Goal: Find specific page/section: Find specific page/section

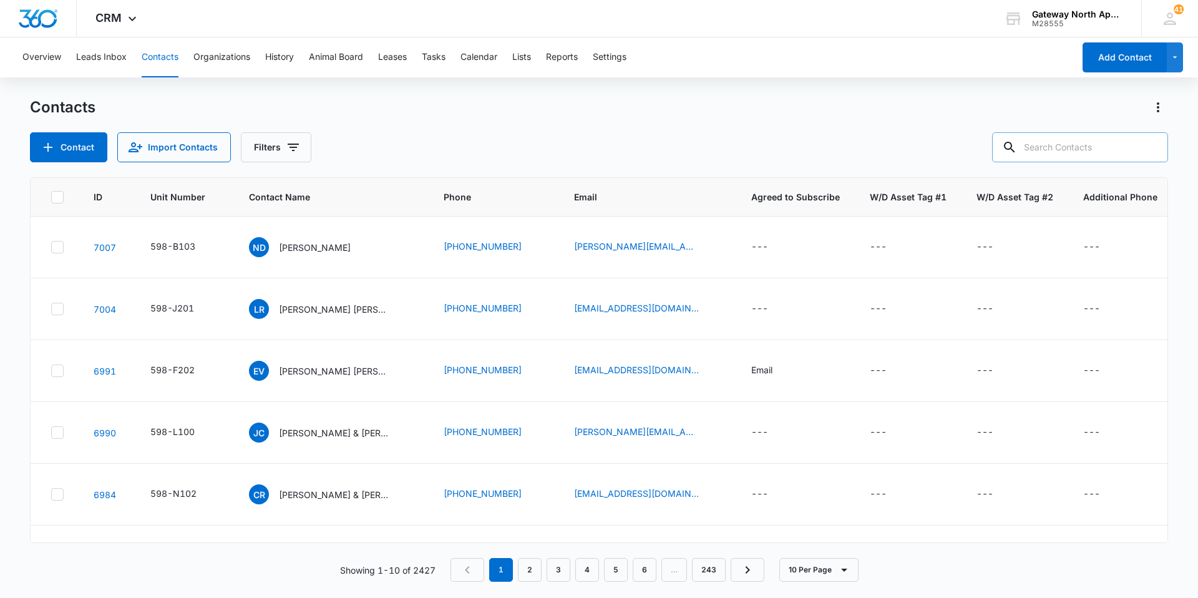
click at [1107, 154] on input "text" at bounding box center [1080, 147] width 176 height 30
type input "b303"
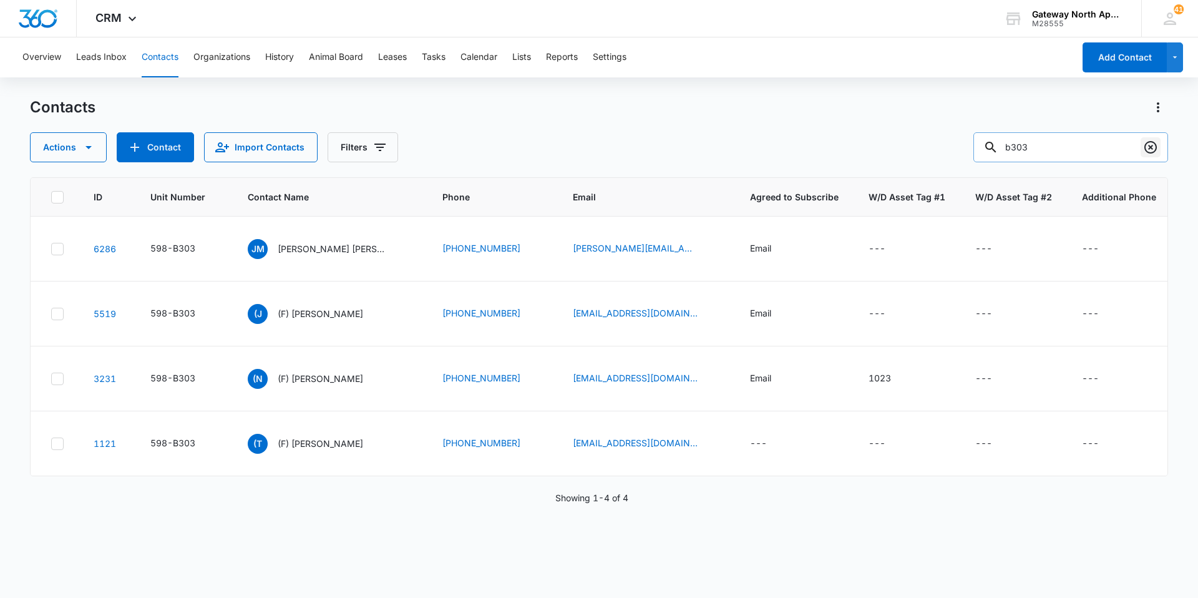
click at [1155, 147] on icon "Clear" at bounding box center [1150, 147] width 15 height 15
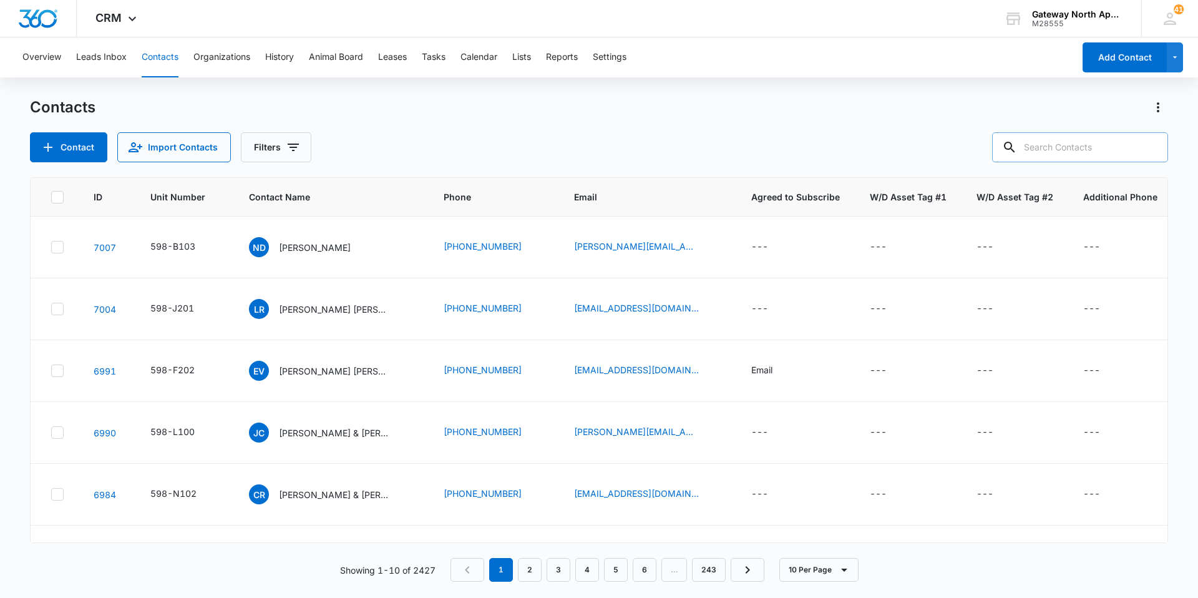
click at [1046, 141] on input "text" at bounding box center [1080, 147] width 176 height 30
type input "d201"
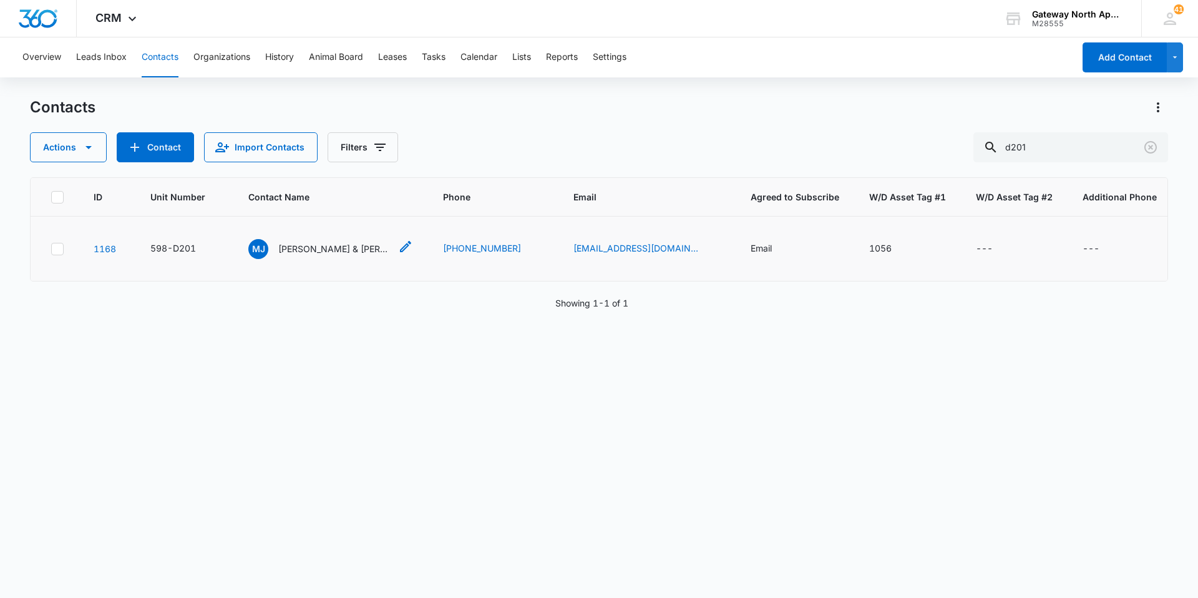
click at [322, 252] on p "[PERSON_NAME] & [PERSON_NAME] & [PERSON_NAME]" at bounding box center [334, 248] width 112 height 13
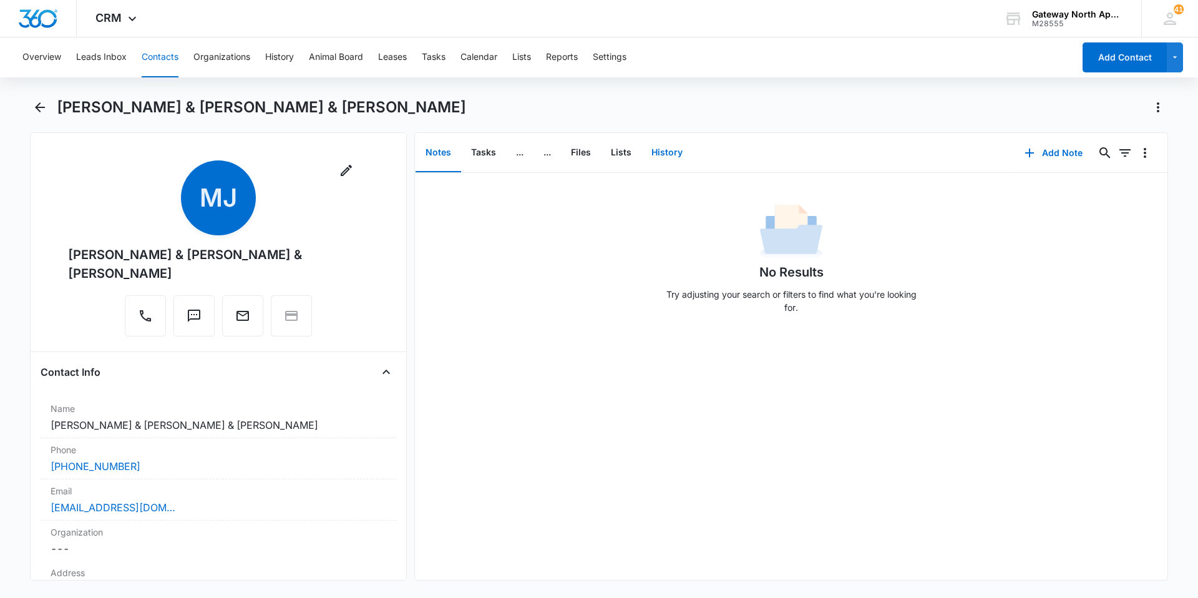
click at [661, 149] on button "History" at bounding box center [667, 153] width 51 height 39
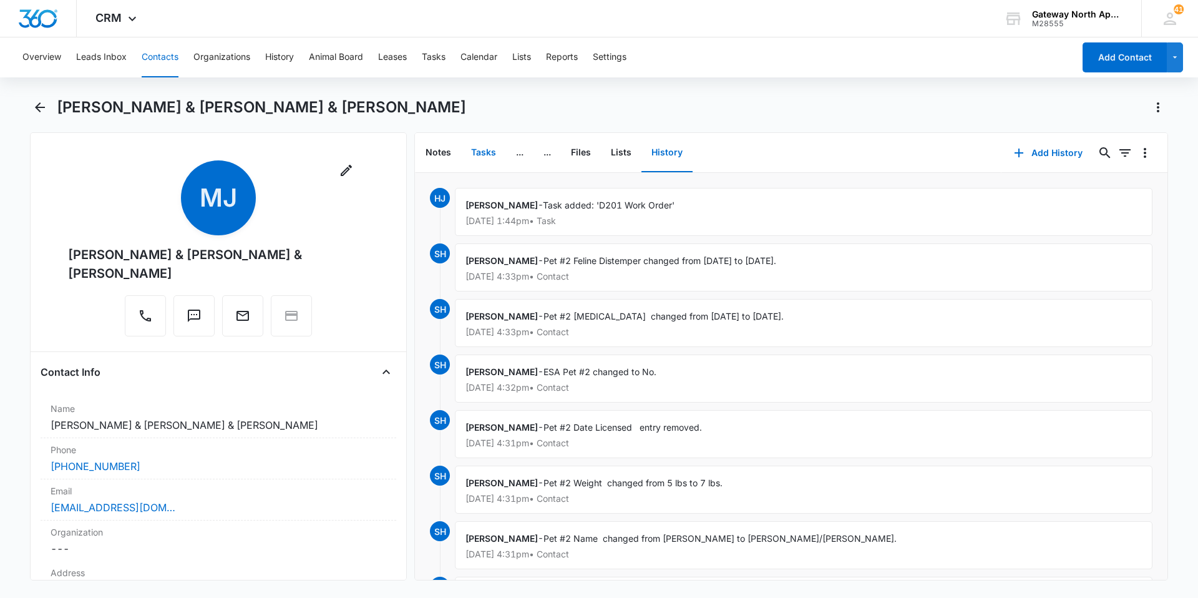
click at [477, 154] on button "Tasks" at bounding box center [483, 153] width 45 height 39
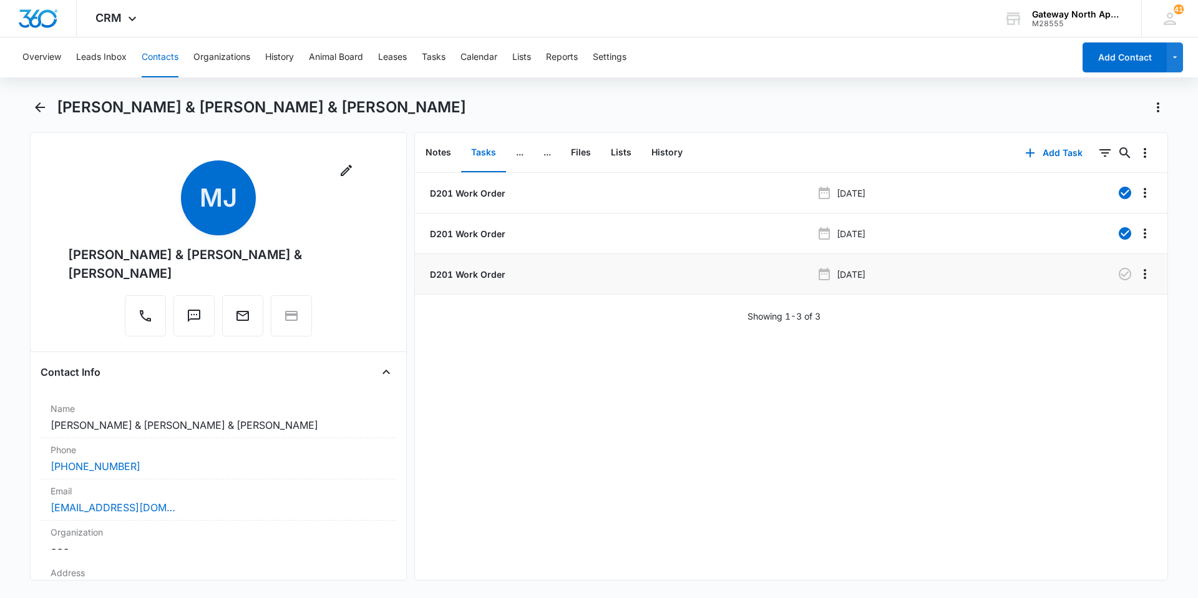
click at [476, 274] on p "D201 Work Order" at bounding box center [466, 274] width 78 height 13
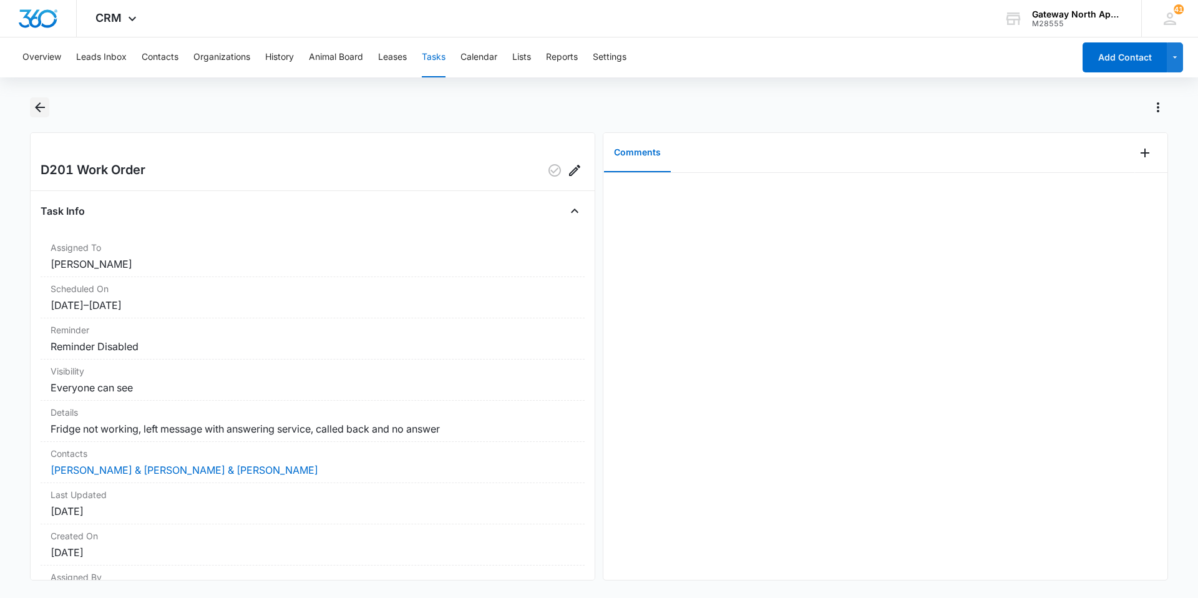
click at [45, 104] on icon "Back" at bounding box center [39, 107] width 15 height 15
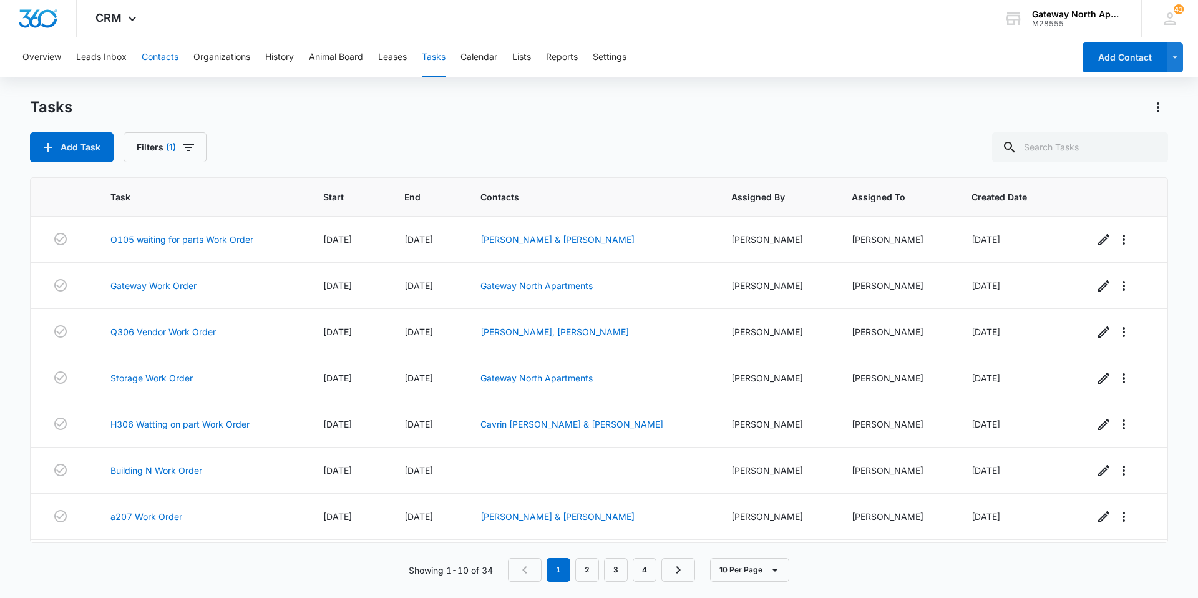
click at [161, 50] on button "Contacts" at bounding box center [160, 57] width 37 height 40
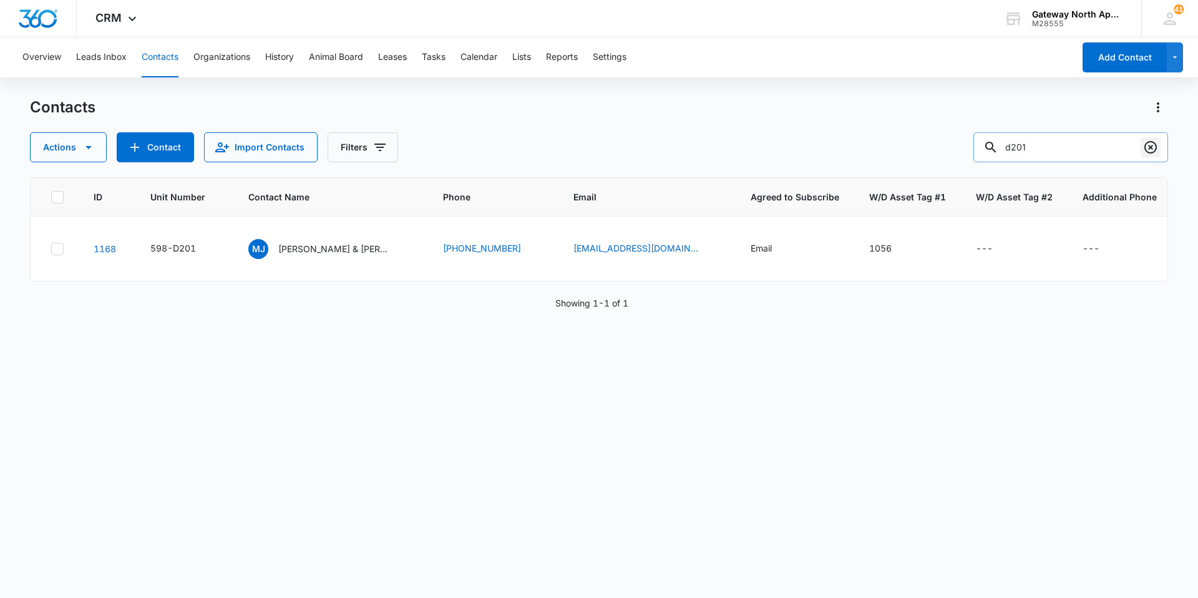
click at [1144, 141] on icon "Clear" at bounding box center [1150, 147] width 15 height 15
